Goal: Information Seeking & Learning: Learn about a topic

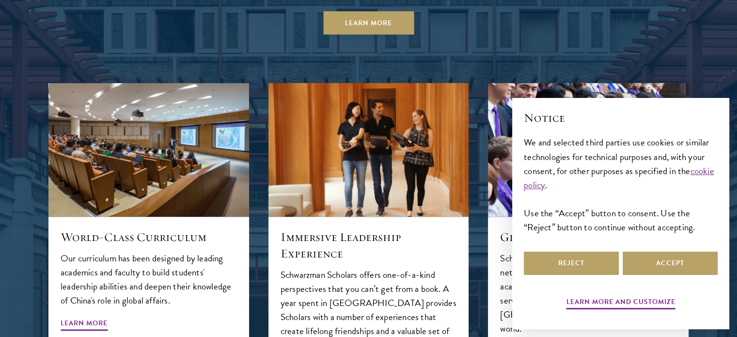
scroll to position [1017, 0]
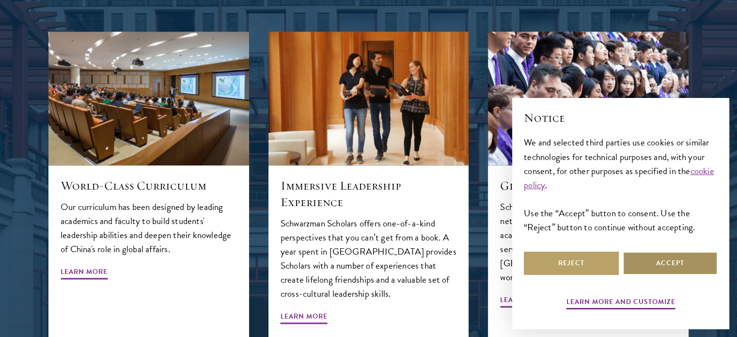
click at [674, 260] on button "Accept" at bounding box center [670, 262] width 95 height 23
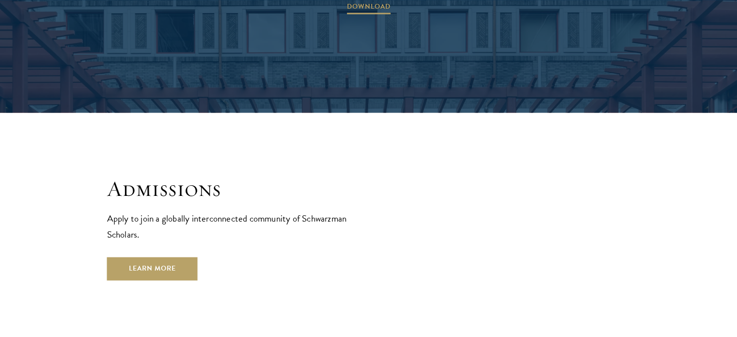
scroll to position [1550, 0]
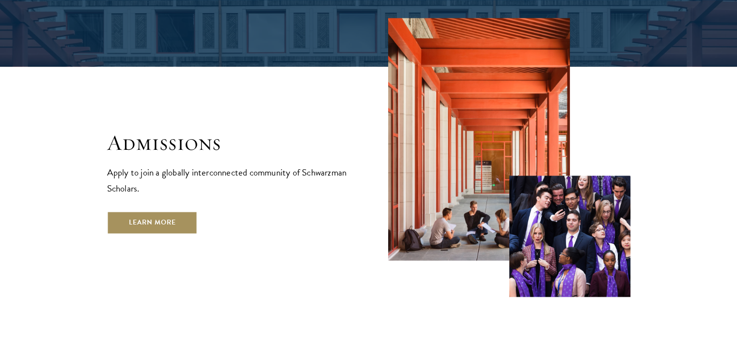
click at [170, 211] on link "Learn More" at bounding box center [152, 222] width 91 height 23
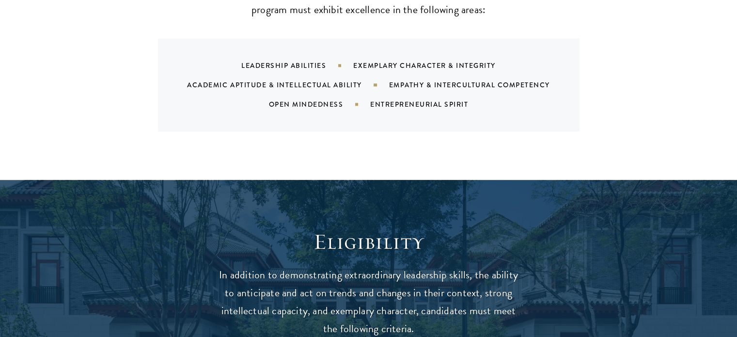
scroll to position [1260, 0]
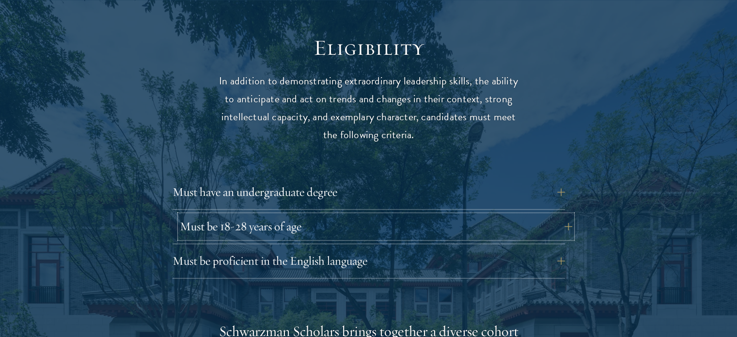
click at [496, 215] on button "Must be 18-28 years of age" at bounding box center [376, 226] width 392 height 23
